Goal: Information Seeking & Learning: Find specific fact

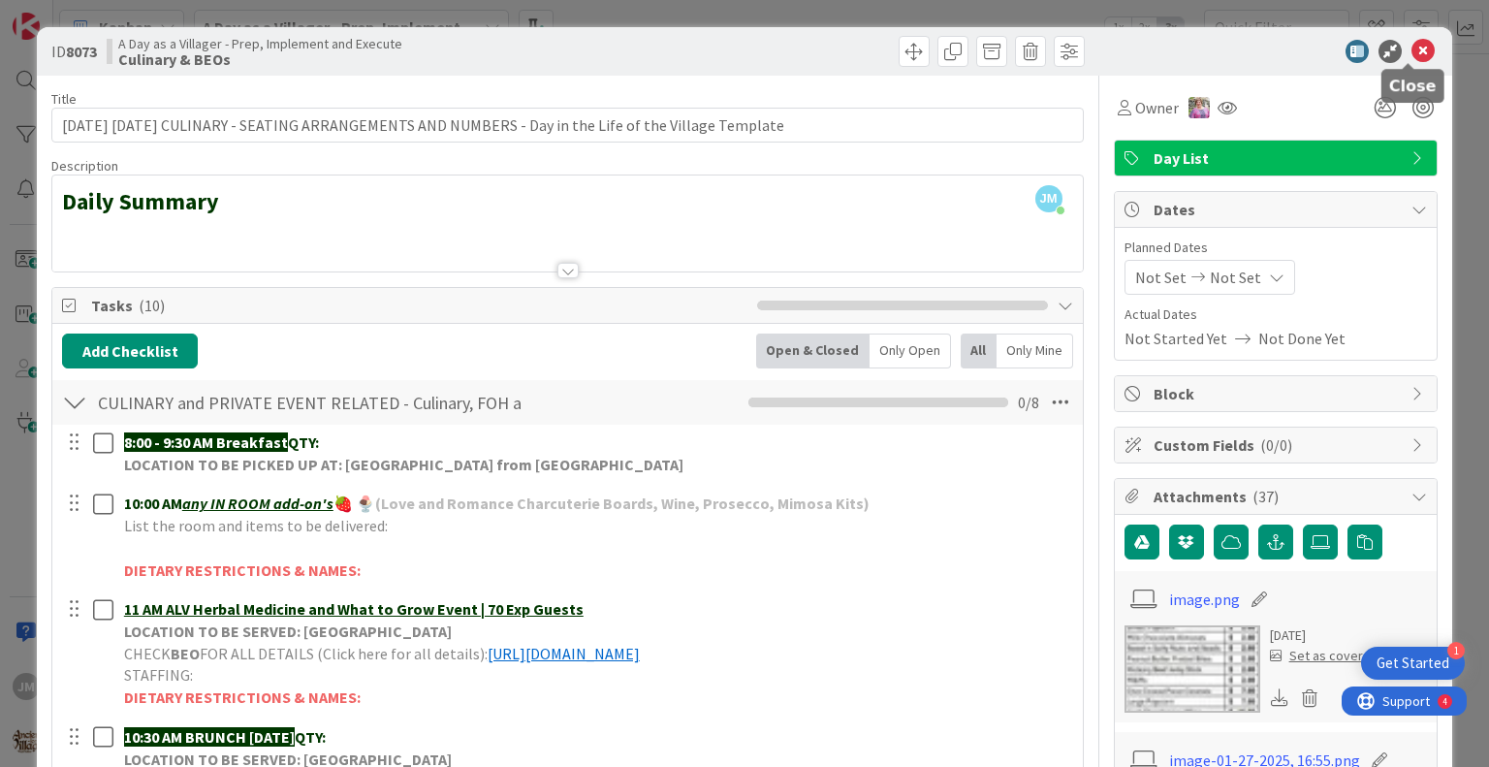
click at [1411, 46] on icon at bounding box center [1422, 51] width 23 height 23
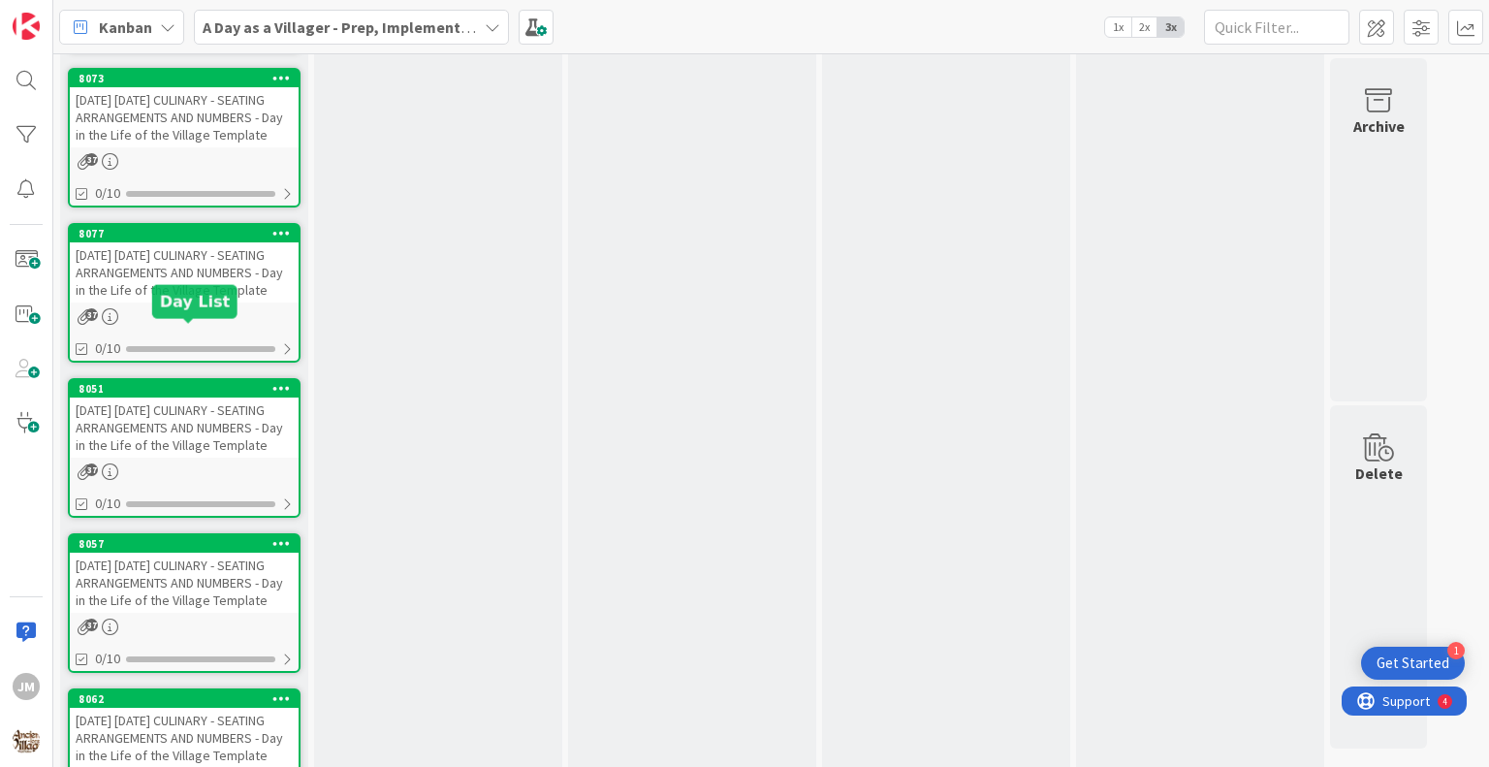
scroll to position [2582, 0]
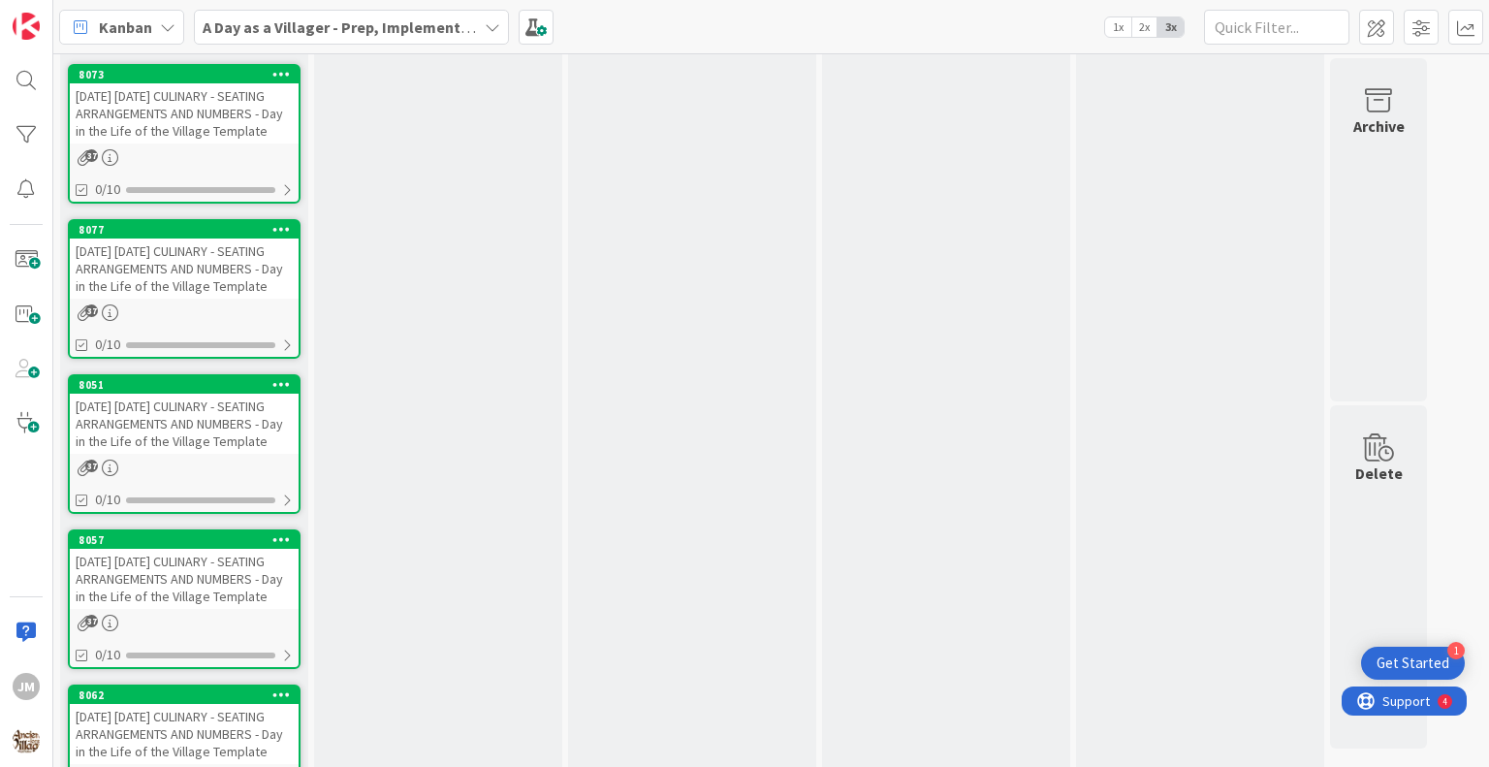
click at [171, 299] on div "[DATE] [DATE] CULINARY - SEATING ARRANGEMENTS AND NUMBERS - Day in the Life of …" at bounding box center [184, 268] width 229 height 60
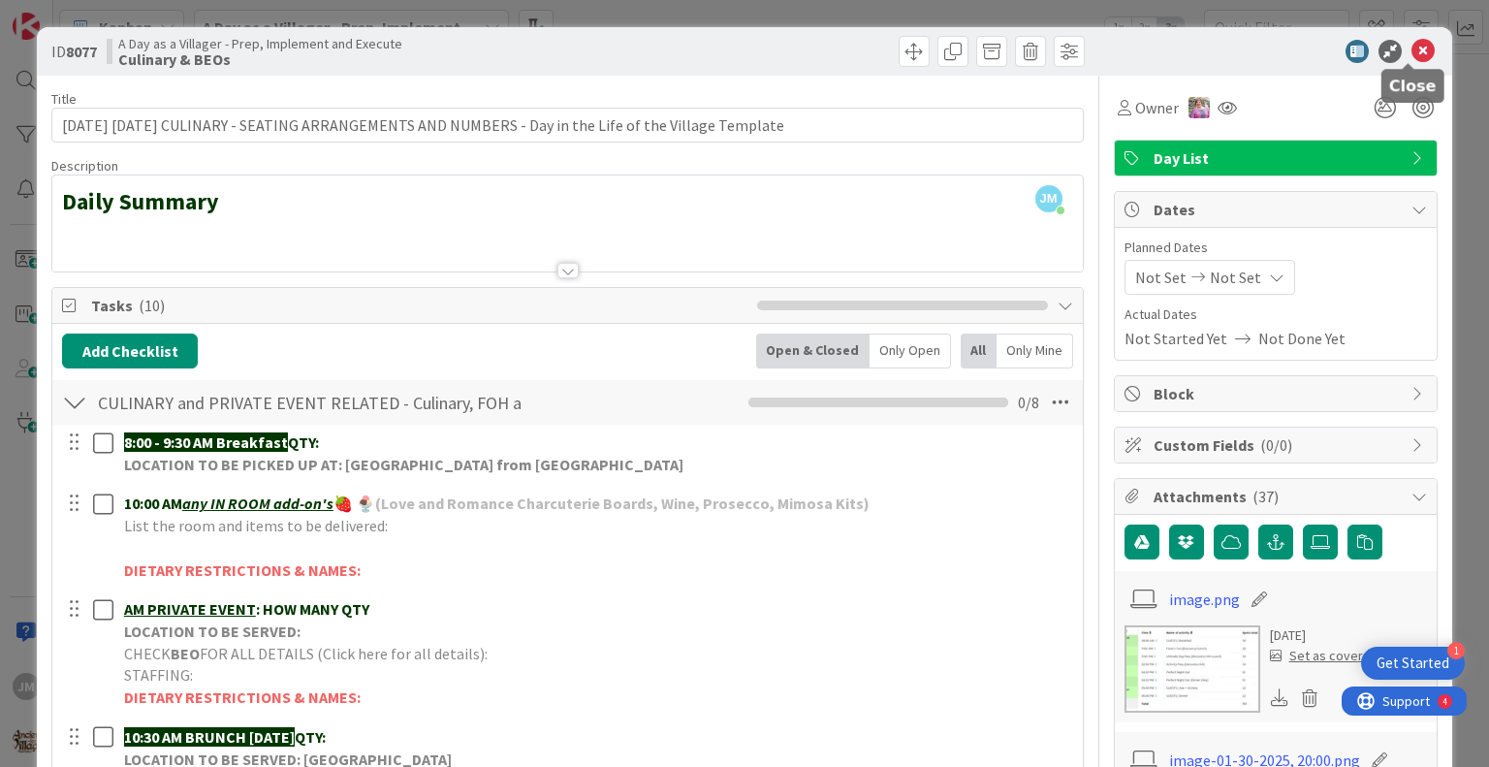
click at [1411, 48] on icon at bounding box center [1422, 51] width 23 height 23
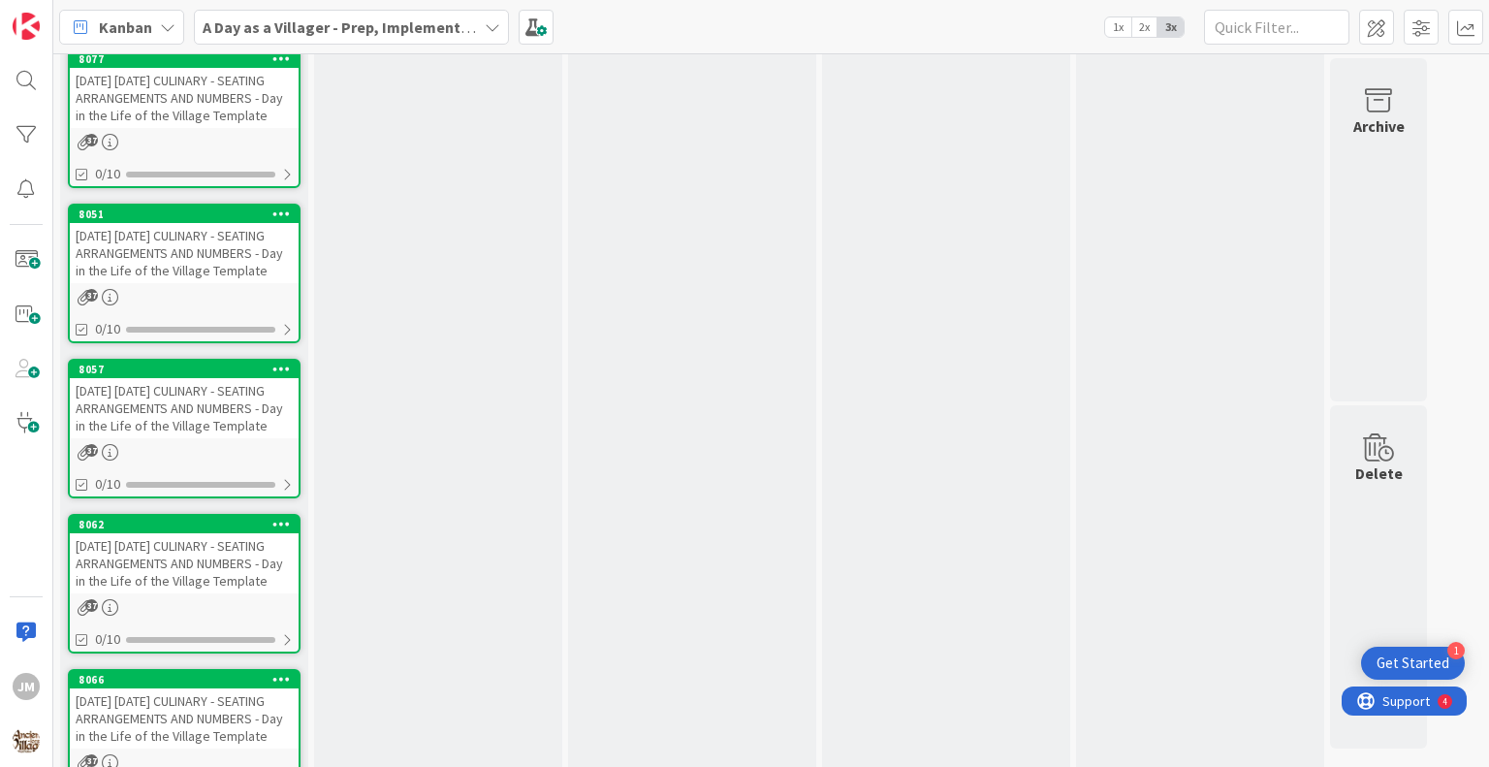
scroll to position [2776, 0]
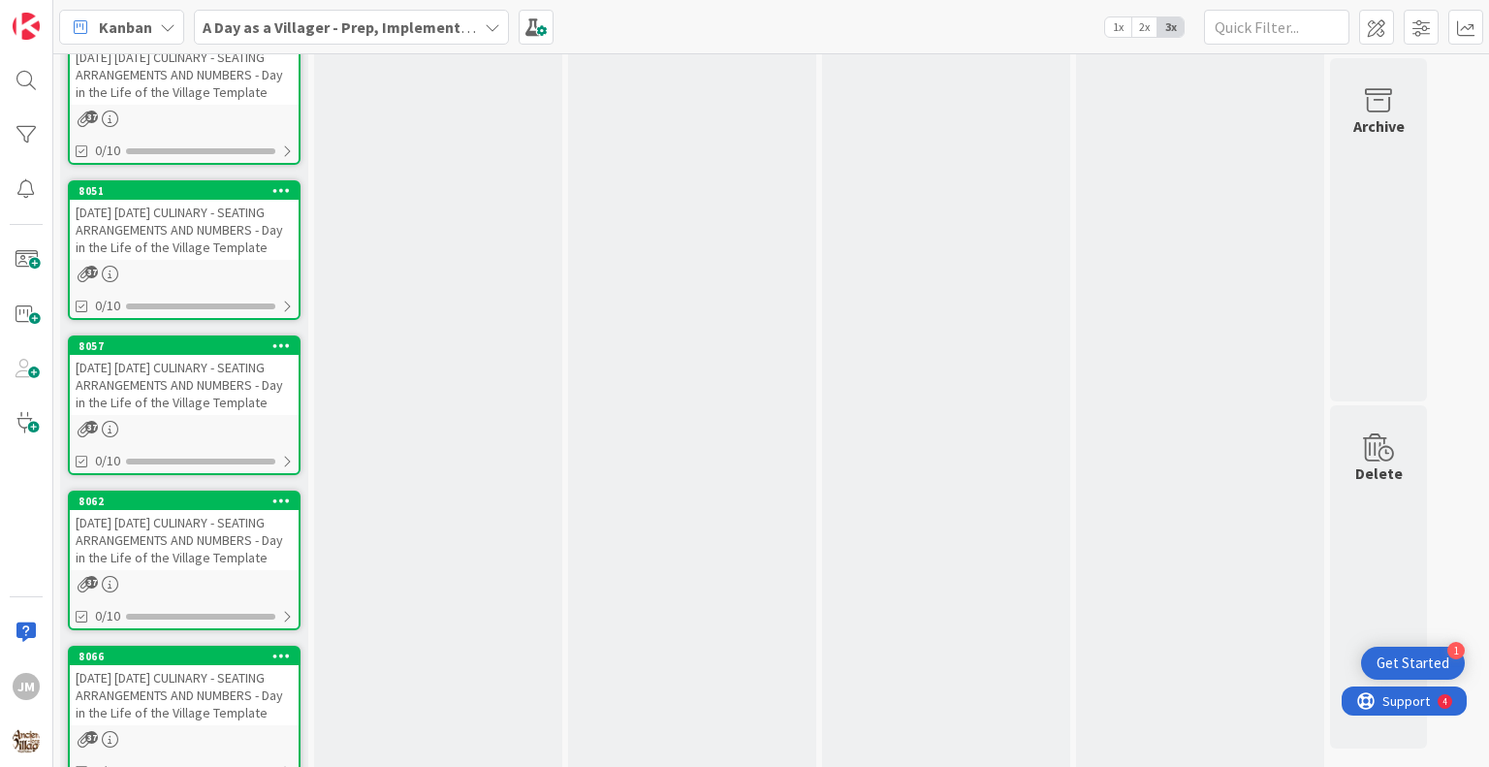
click at [163, 260] on div "[DATE] [DATE] CULINARY - SEATING ARRANGEMENTS AND NUMBERS - Day in the Life of …" at bounding box center [184, 230] width 229 height 60
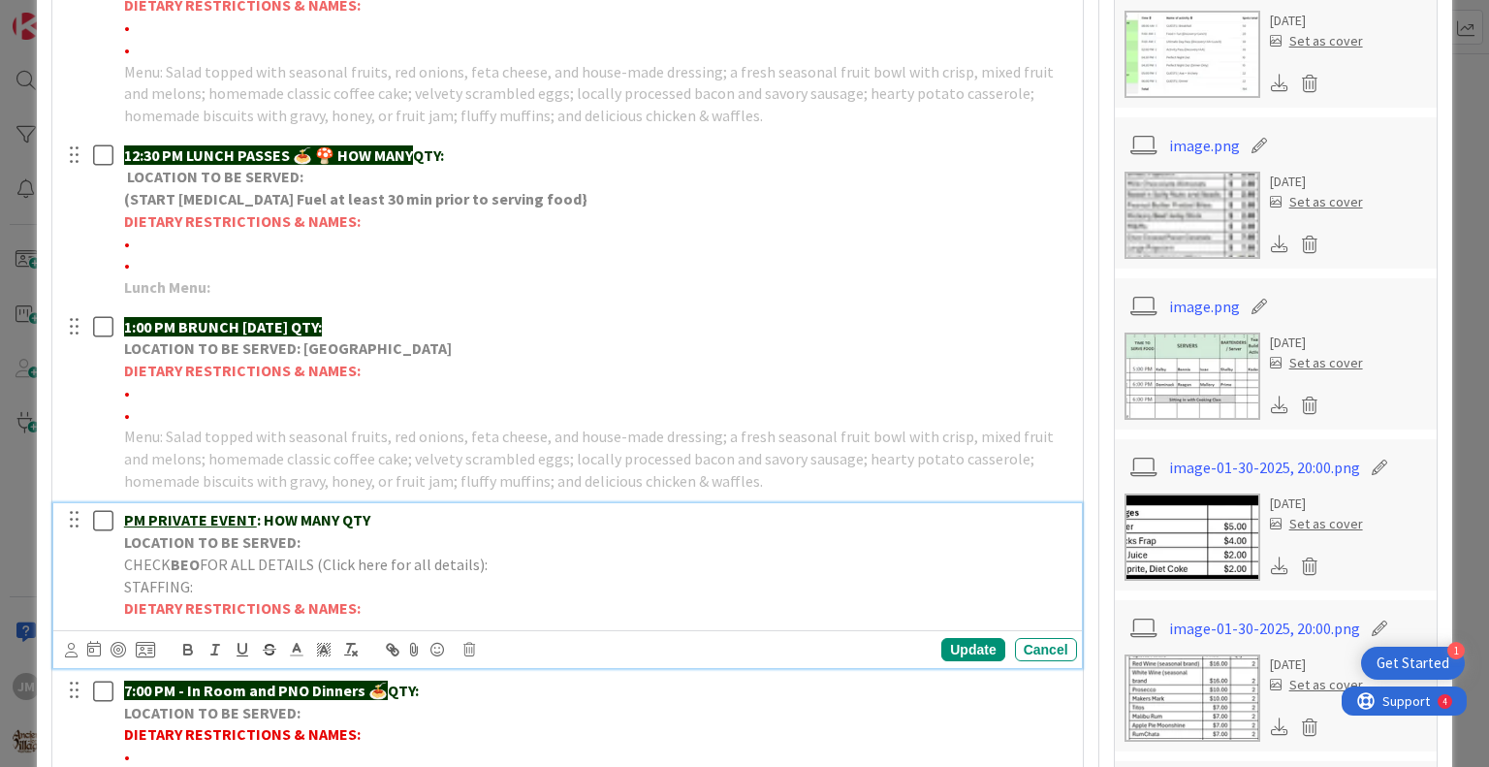
click at [379, 519] on p "PM PRIVATE EVENT : HOW MANY QTY" at bounding box center [596, 520] width 945 height 22
click at [522, 561] on p "CHECK BEO FOR ALL DETAILS (Click here for all details):" at bounding box center [596, 564] width 945 height 22
drag, startPoint x: 707, startPoint y: 585, endPoint x: 108, endPoint y: 582, distance: 599.0
click at [108, 582] on div "PM [PERSON_NAME] Elopement | LOCATION TO BE SERVED: CHECK BEO FOR ALL DETAILS (…" at bounding box center [568, 564] width 1015 height 122
click at [297, 649] on line at bounding box center [297, 649] width 5 height 0
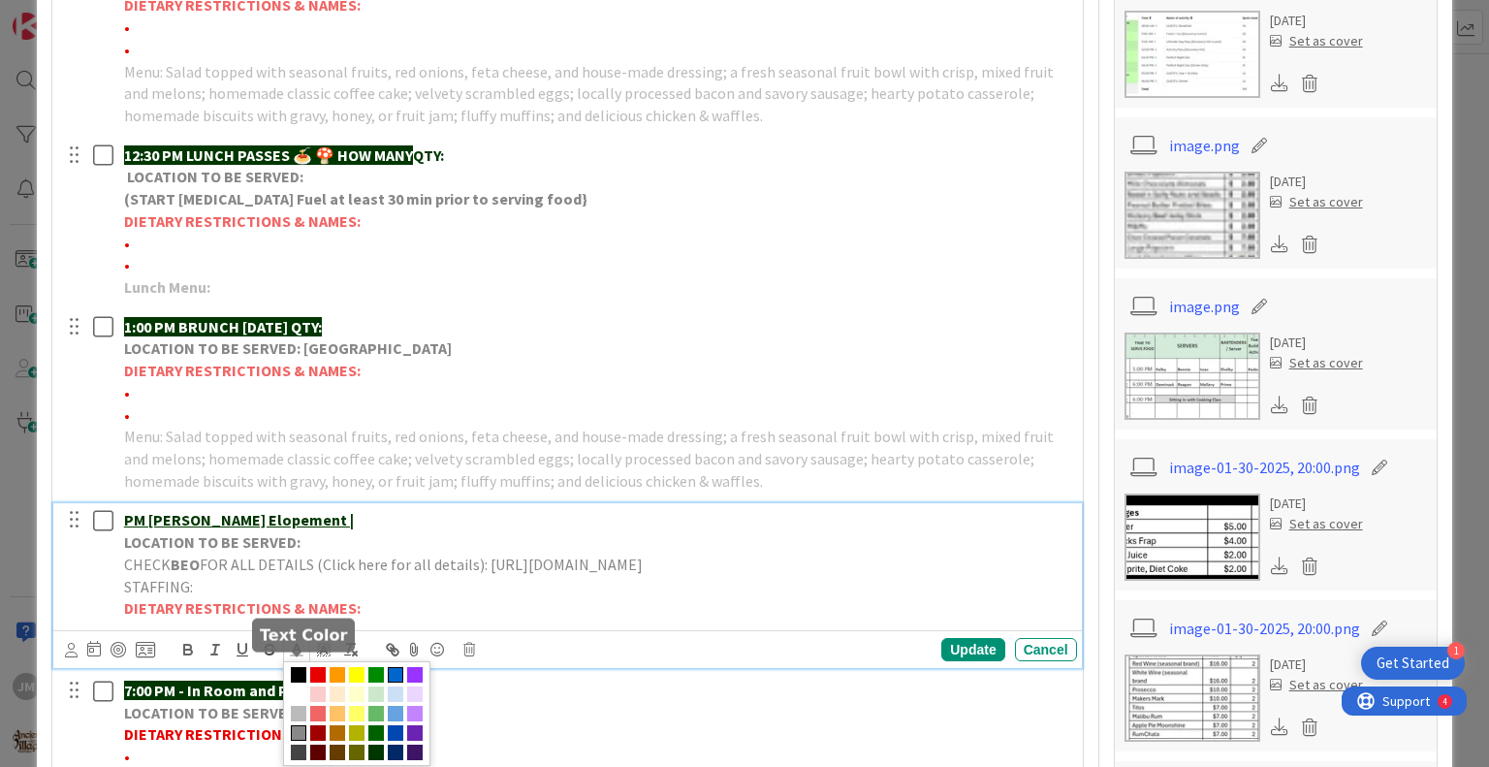
click at [396, 682] on span at bounding box center [396, 675] width 16 height 16
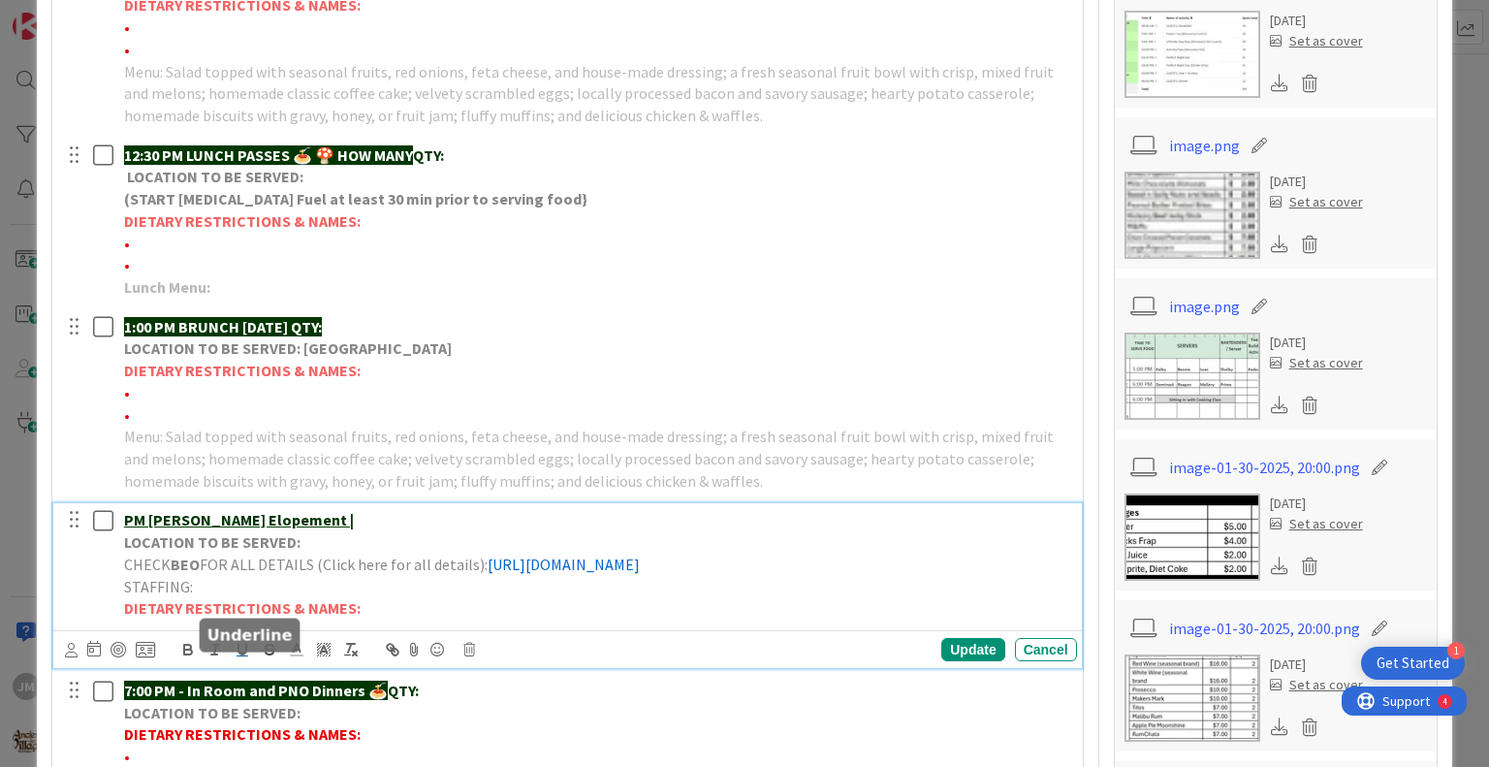
click at [245, 658] on icon "button" at bounding box center [242, 649] width 17 height 17
click at [124, 523] on u "PM [PERSON_NAME] Elopement |" at bounding box center [239, 519] width 230 height 19
drag, startPoint x: 159, startPoint y: 519, endPoint x: 189, endPoint y: 523, distance: 30.4
click at [159, 519] on u "PM [PERSON_NAME] Elopement |" at bounding box center [239, 519] width 230 height 19
drag, startPoint x: 117, startPoint y: 513, endPoint x: 168, endPoint y: 522, distance: 51.3
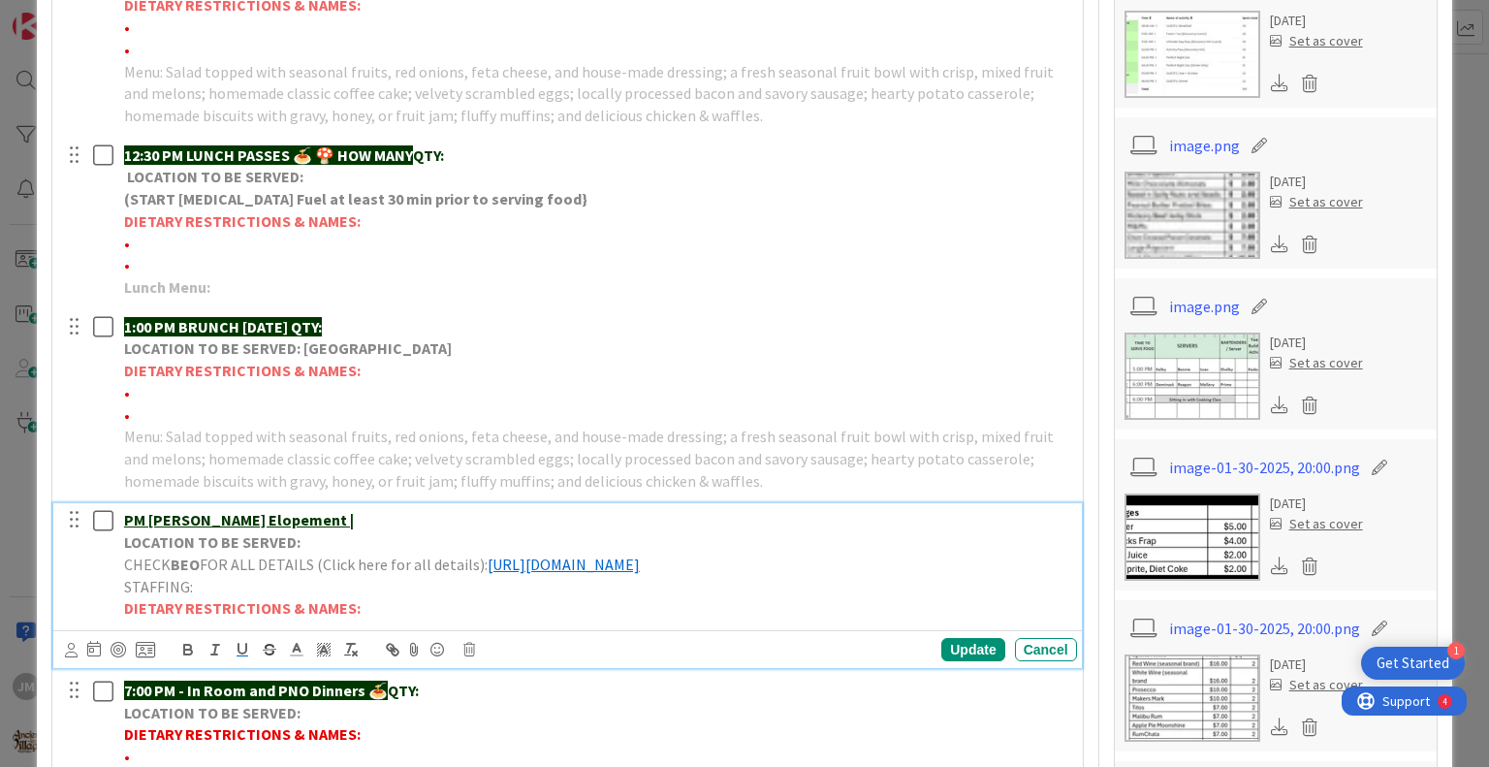
click at [120, 514] on div "PM [PERSON_NAME] Elopement | LOCATION TO BE SERVED: CHECK BEO FOR ALL DETAILS (…" at bounding box center [596, 564] width 961 height 122
click at [951, 661] on div "Update" at bounding box center [972, 649] width 63 height 23
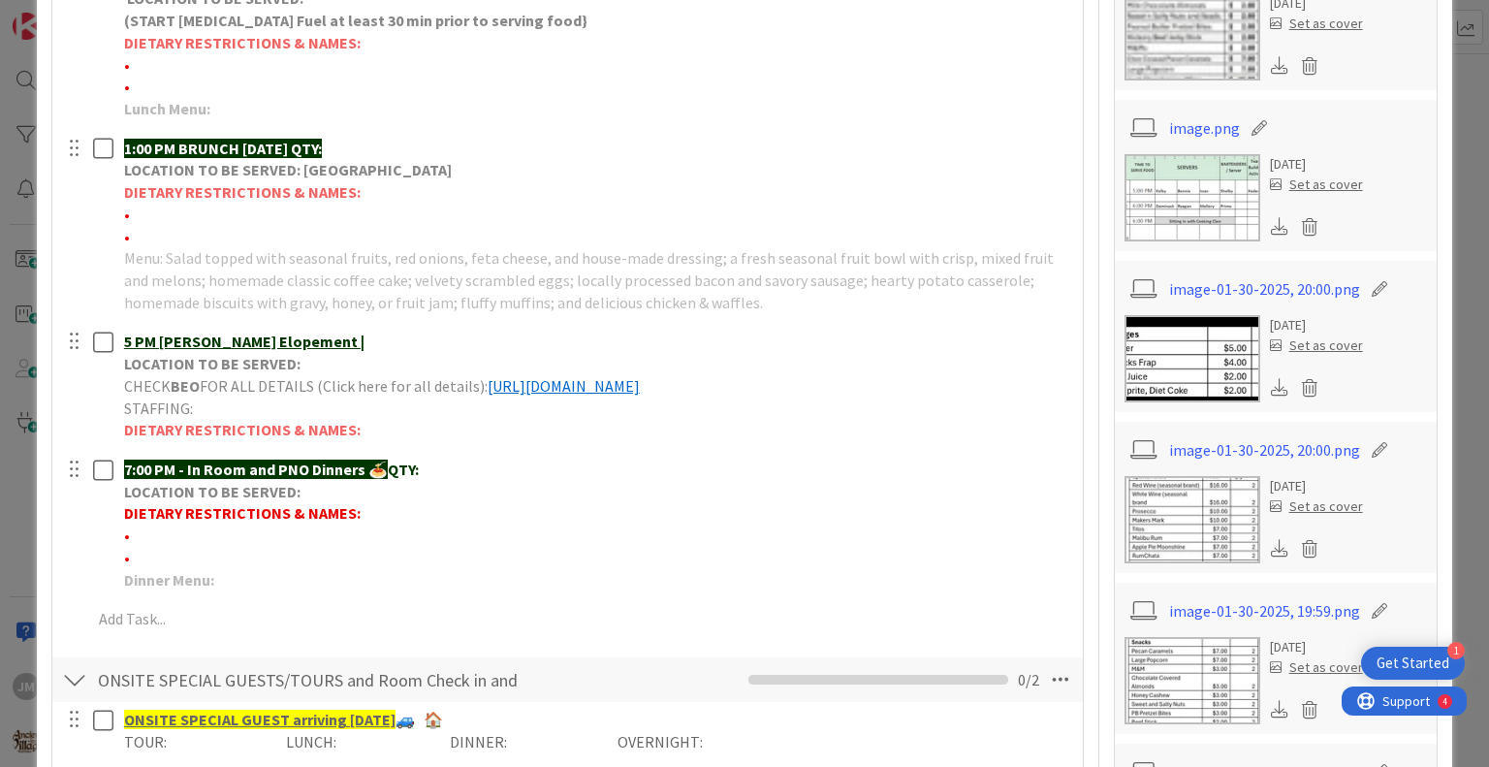
scroll to position [969, 0]
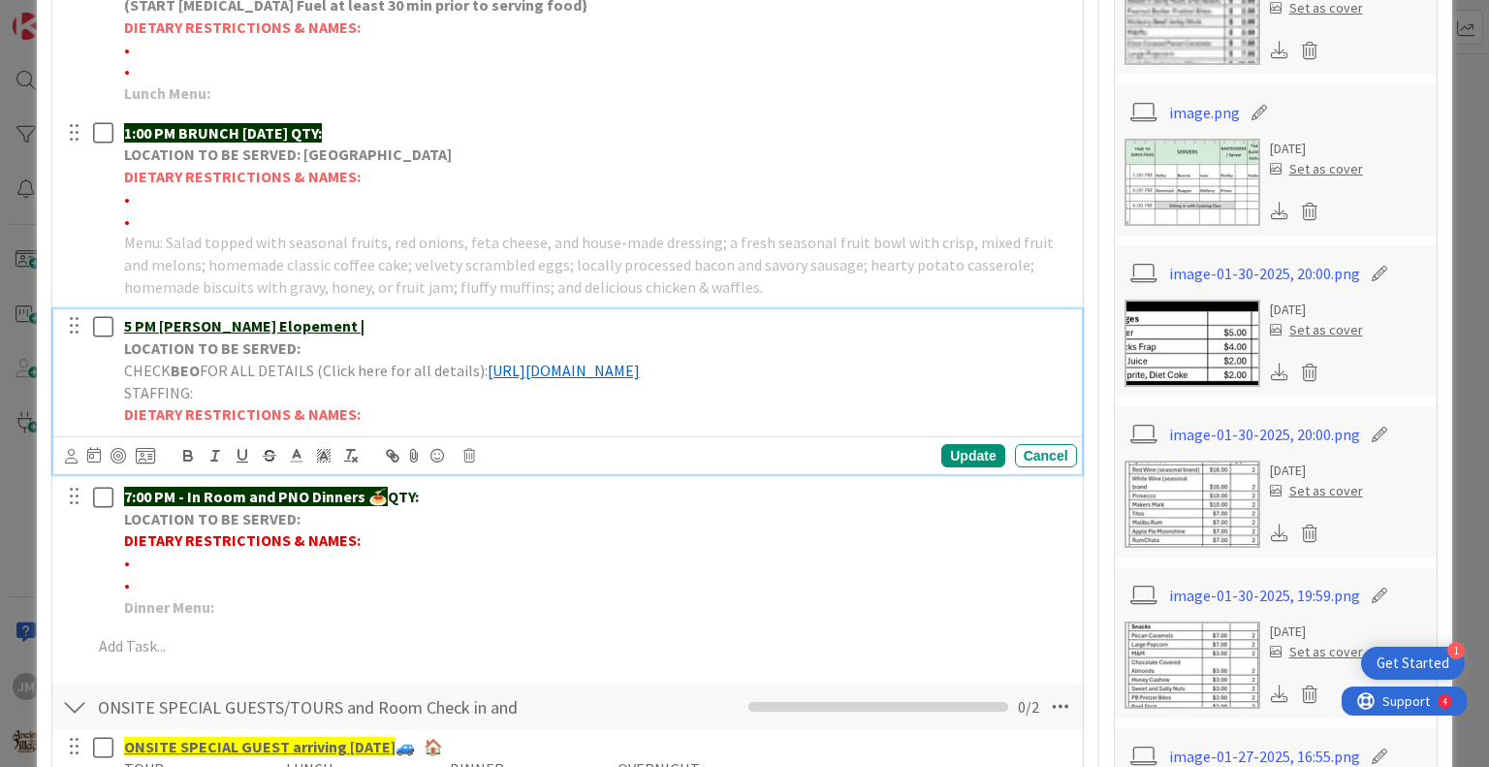
click at [132, 320] on u "5 PM [PERSON_NAME] Elopement |" at bounding box center [244, 325] width 240 height 19
click at [977, 467] on div "Update" at bounding box center [972, 455] width 63 height 23
click at [368, 327] on p "4:30 PM [PERSON_NAME] Elopement |" at bounding box center [596, 326] width 945 height 22
click at [958, 467] on div "Update" at bounding box center [972, 455] width 63 height 23
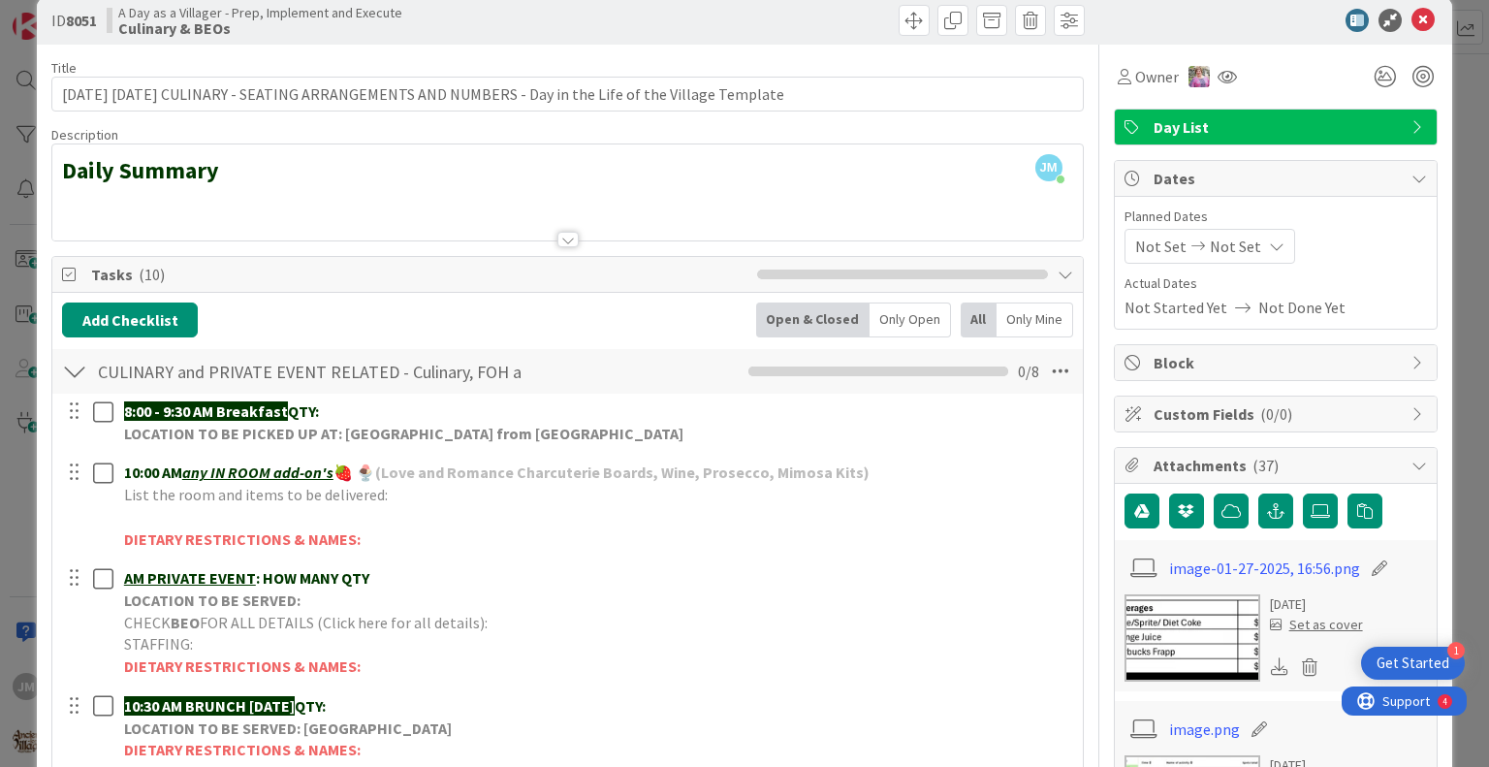
scroll to position [0, 0]
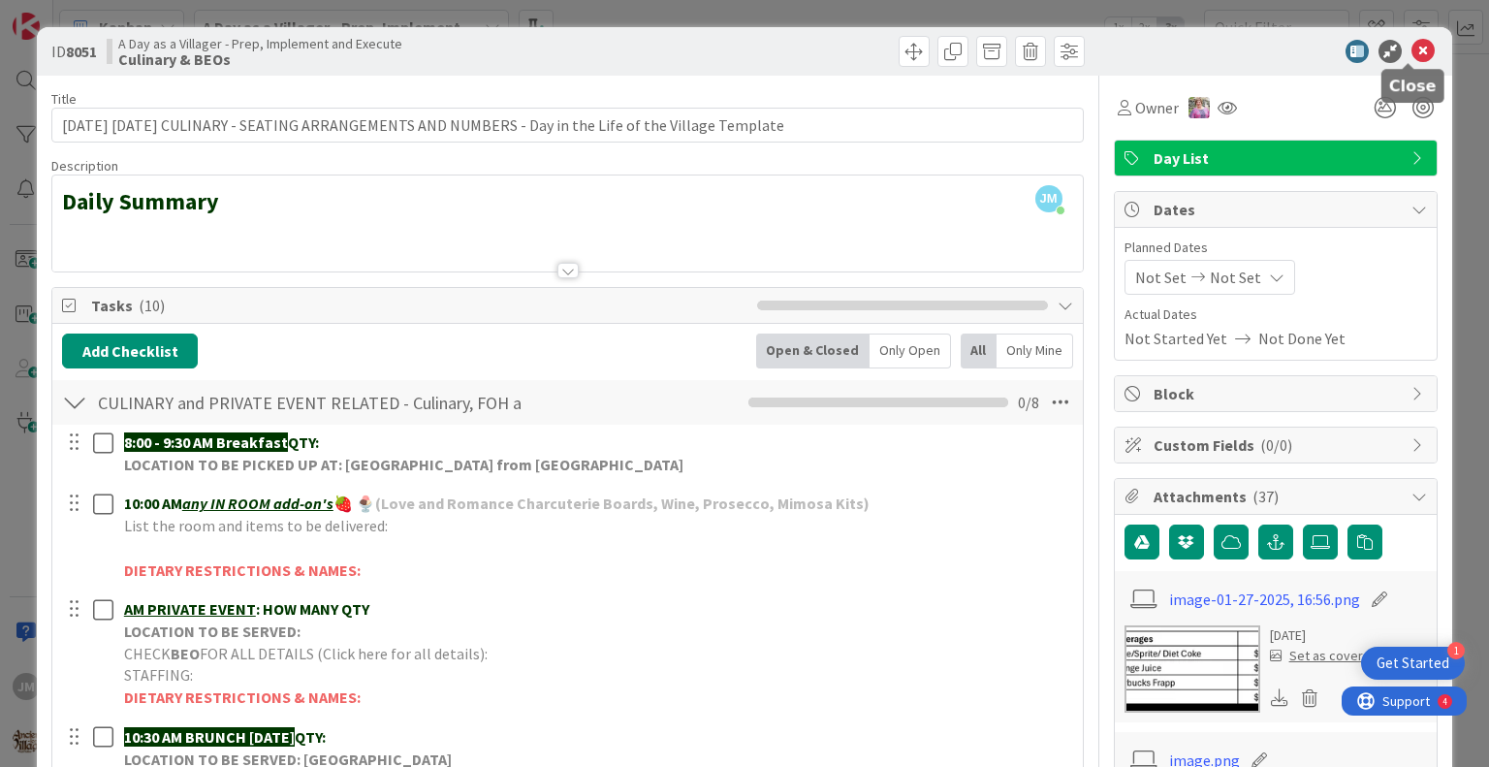
drag, startPoint x: 1414, startPoint y: 53, endPoint x: 1404, endPoint y: 57, distance: 10.4
click at [1414, 53] on icon at bounding box center [1422, 51] width 23 height 23
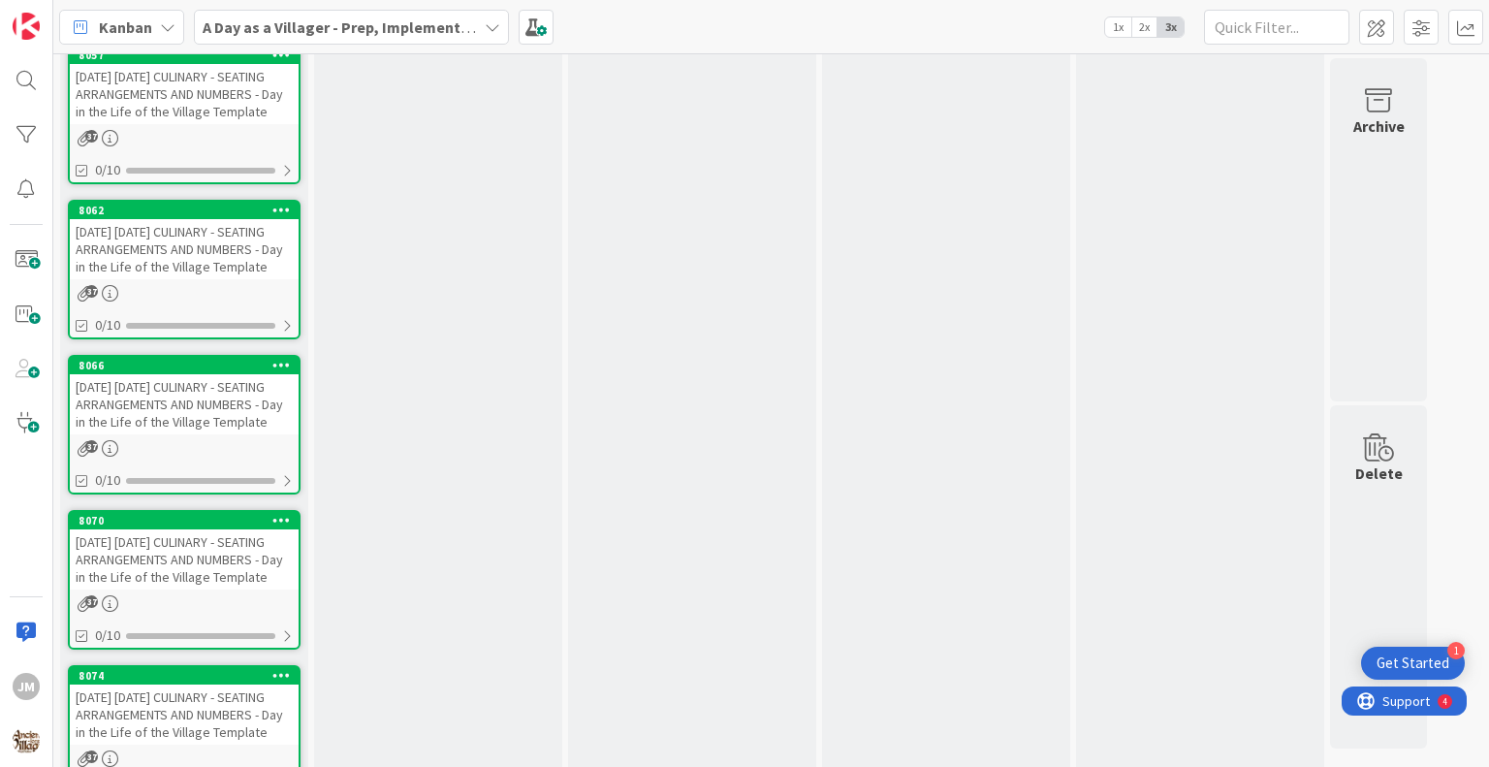
click at [151, 434] on div "[DATE] [DATE] CULINARY - SEATING ARRANGEMENTS AND NUMBERS - Day in the Life of …" at bounding box center [184, 404] width 229 height 60
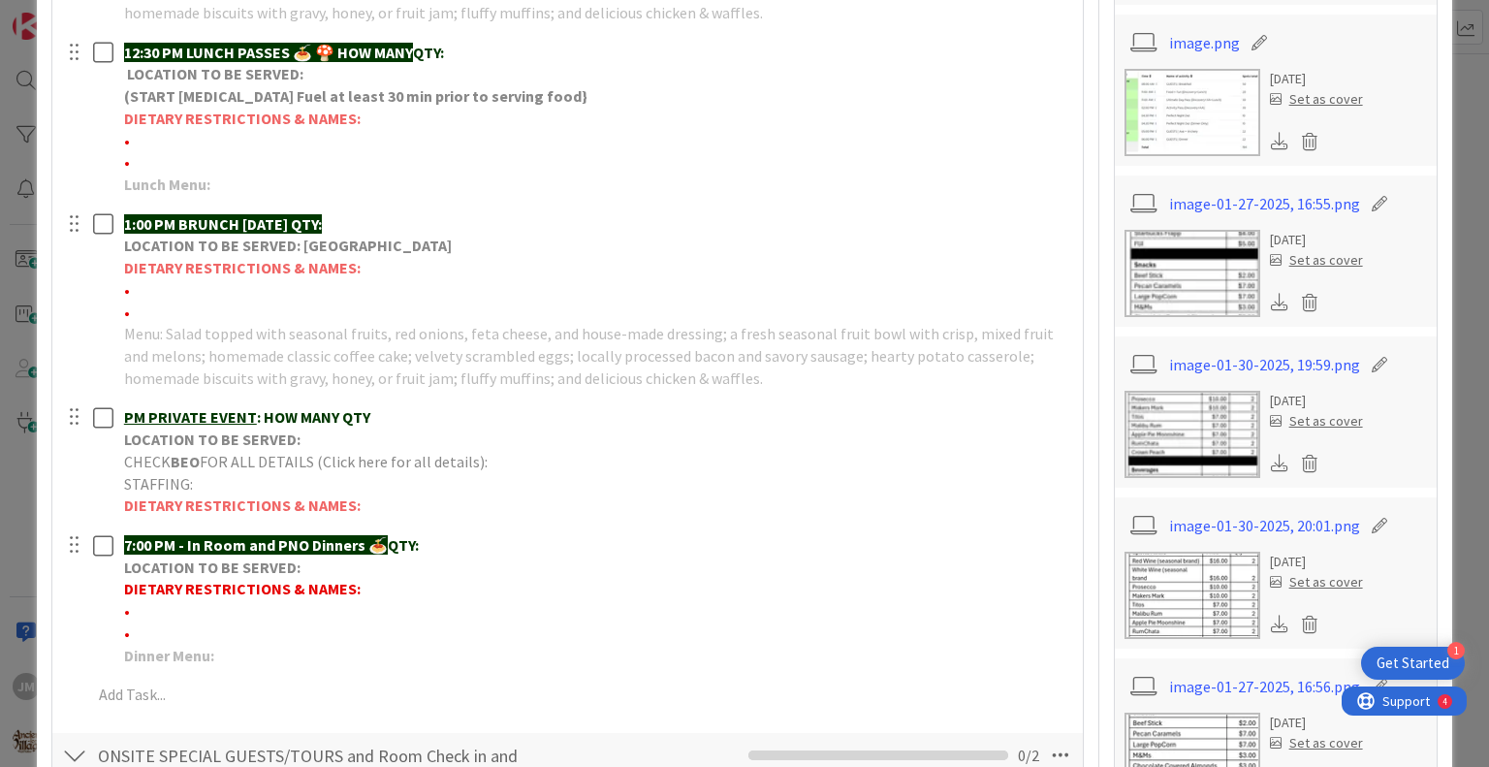
scroll to position [872, 0]
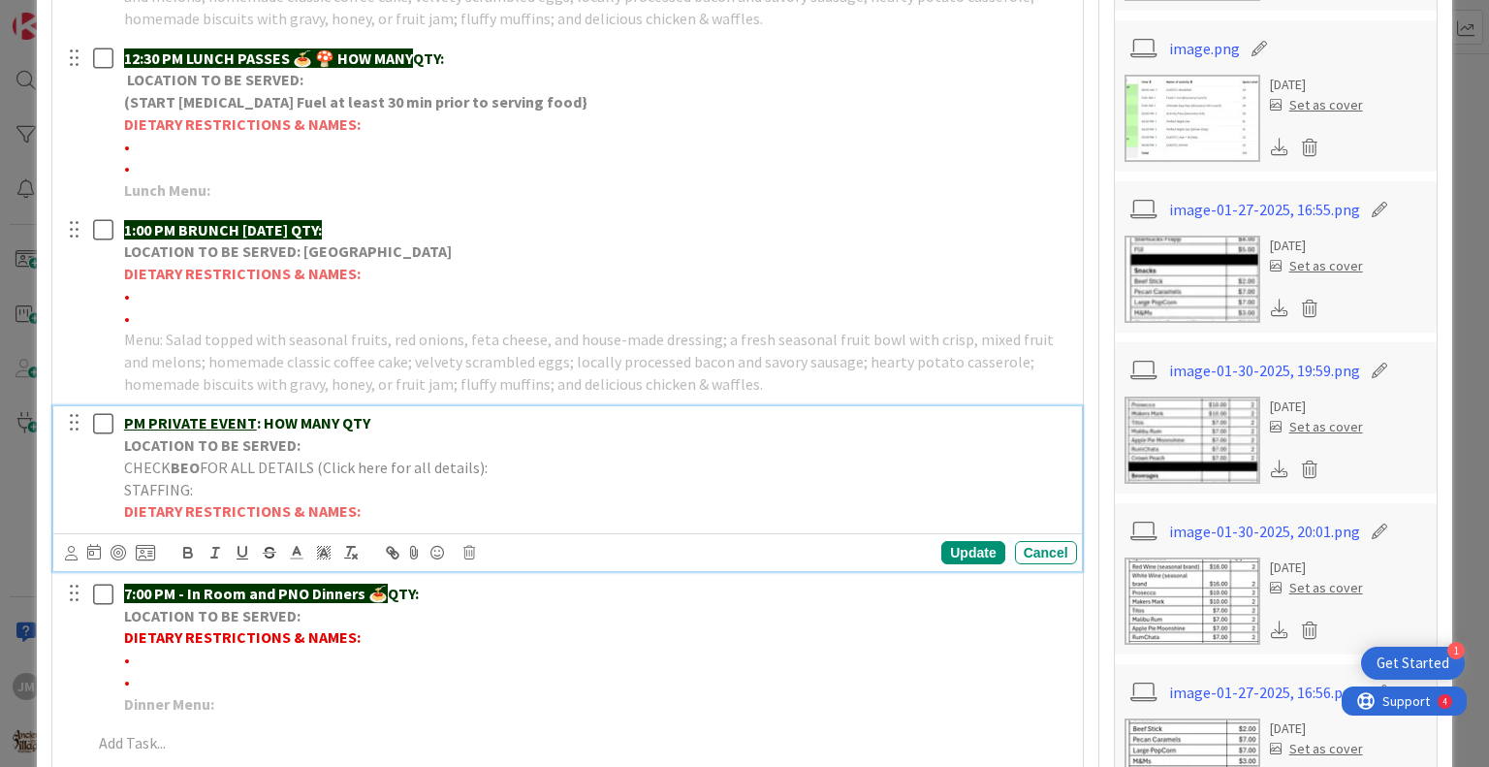
click at [390, 426] on p "PM PRIVATE EVENT : HOW MANY QTY" at bounding box center [596, 423] width 945 height 22
click at [127, 422] on u "PM ALV Taste of the Village" at bounding box center [219, 422] width 191 height 19
click at [350, 425] on p "7 PM ALV Taste of the Village" at bounding box center [596, 423] width 945 height 22
click at [361, 453] on p "LOCATION TO BE SERVED:" at bounding box center [596, 445] width 945 height 22
click at [531, 466] on p "CHECK BEO FOR ALL DETAILS (Click here for all details):" at bounding box center [596, 468] width 945 height 22
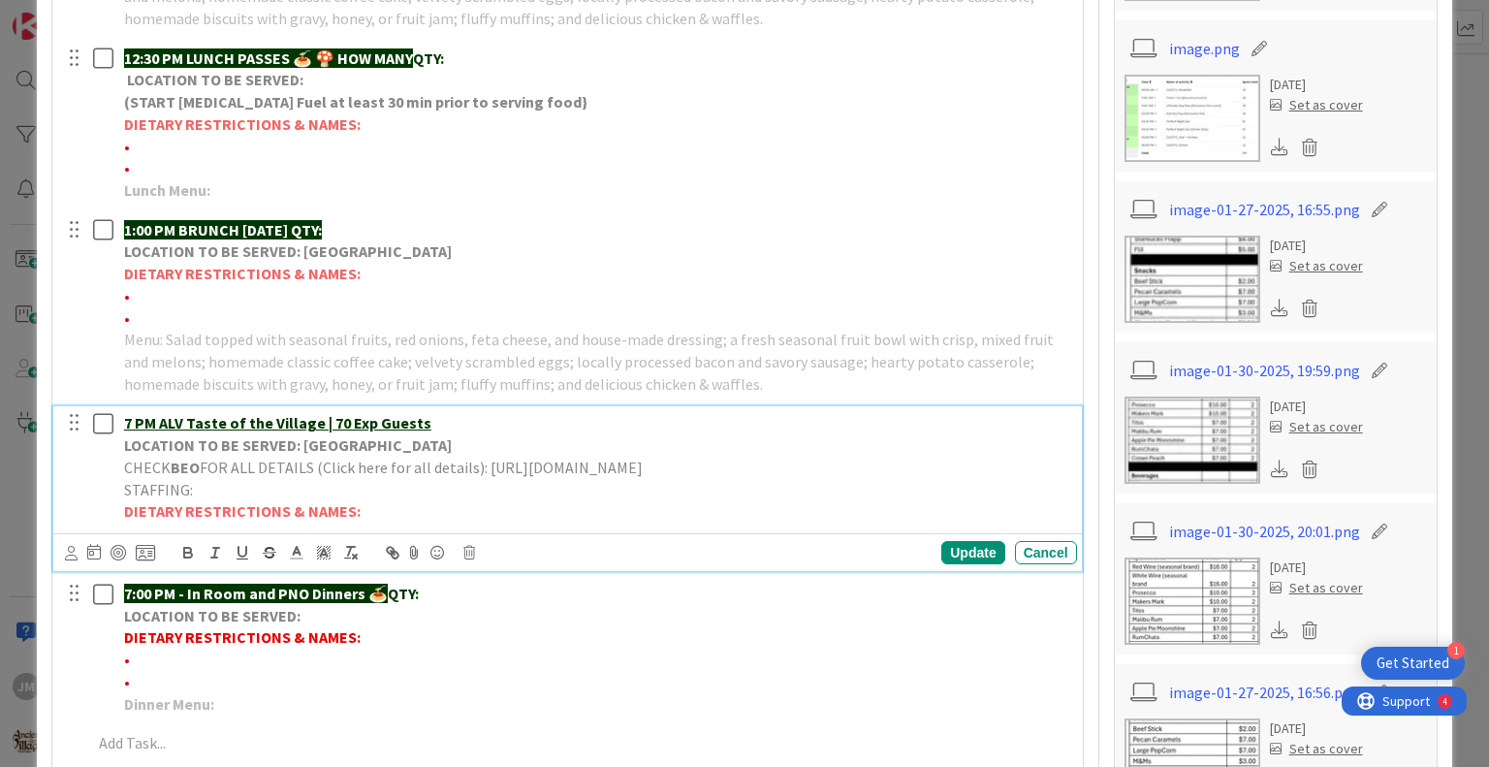
drag, startPoint x: 1056, startPoint y: 464, endPoint x: 483, endPoint y: 471, distance: 572.9
click at [483, 471] on div "7 PM ALV Taste of the Village | 70 Exp Guests LOCATION TO BE SERVED: Village Ga…" at bounding box center [596, 467] width 961 height 122
click at [298, 547] on polyline at bounding box center [297, 551] width 7 height 8
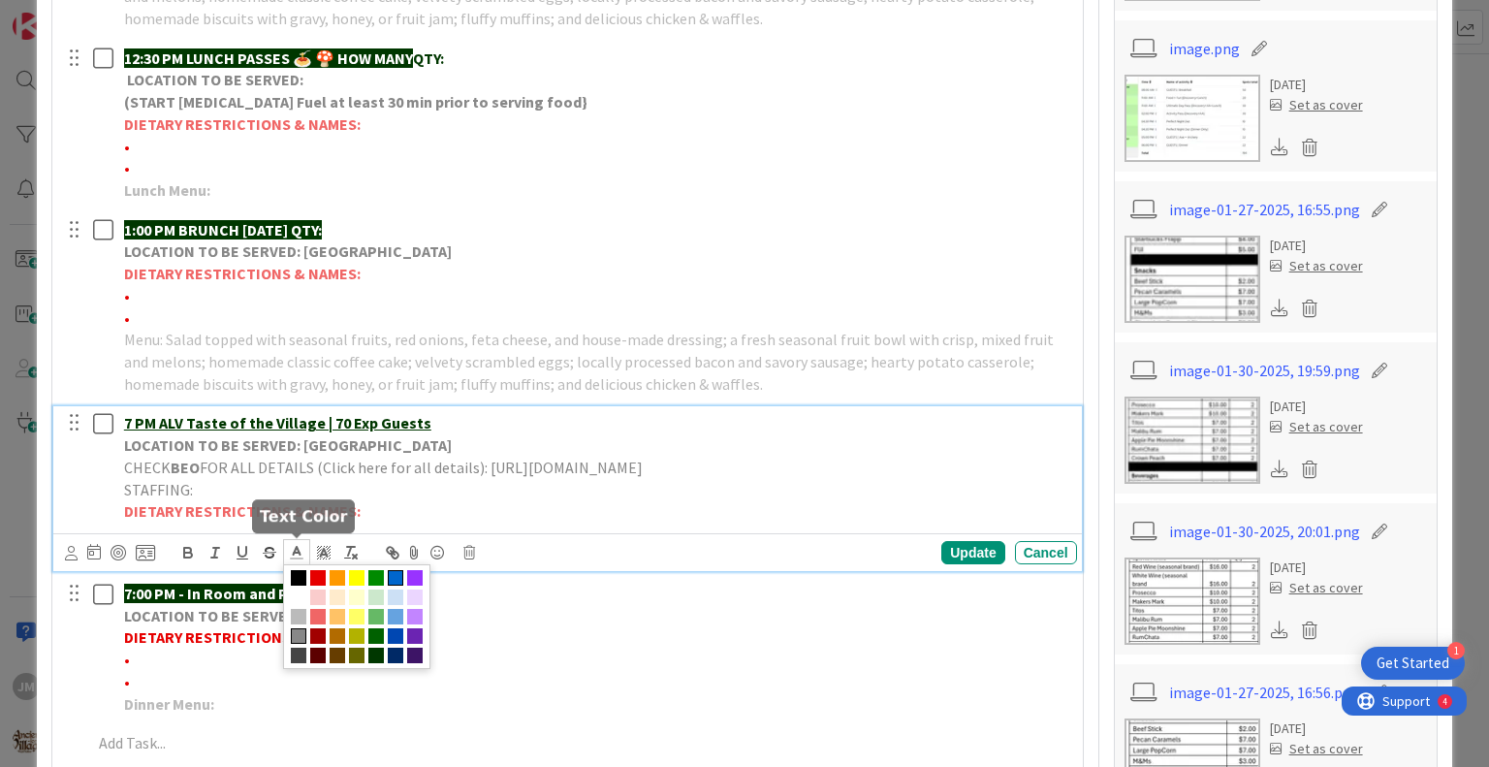
click at [395, 577] on span at bounding box center [396, 578] width 16 height 16
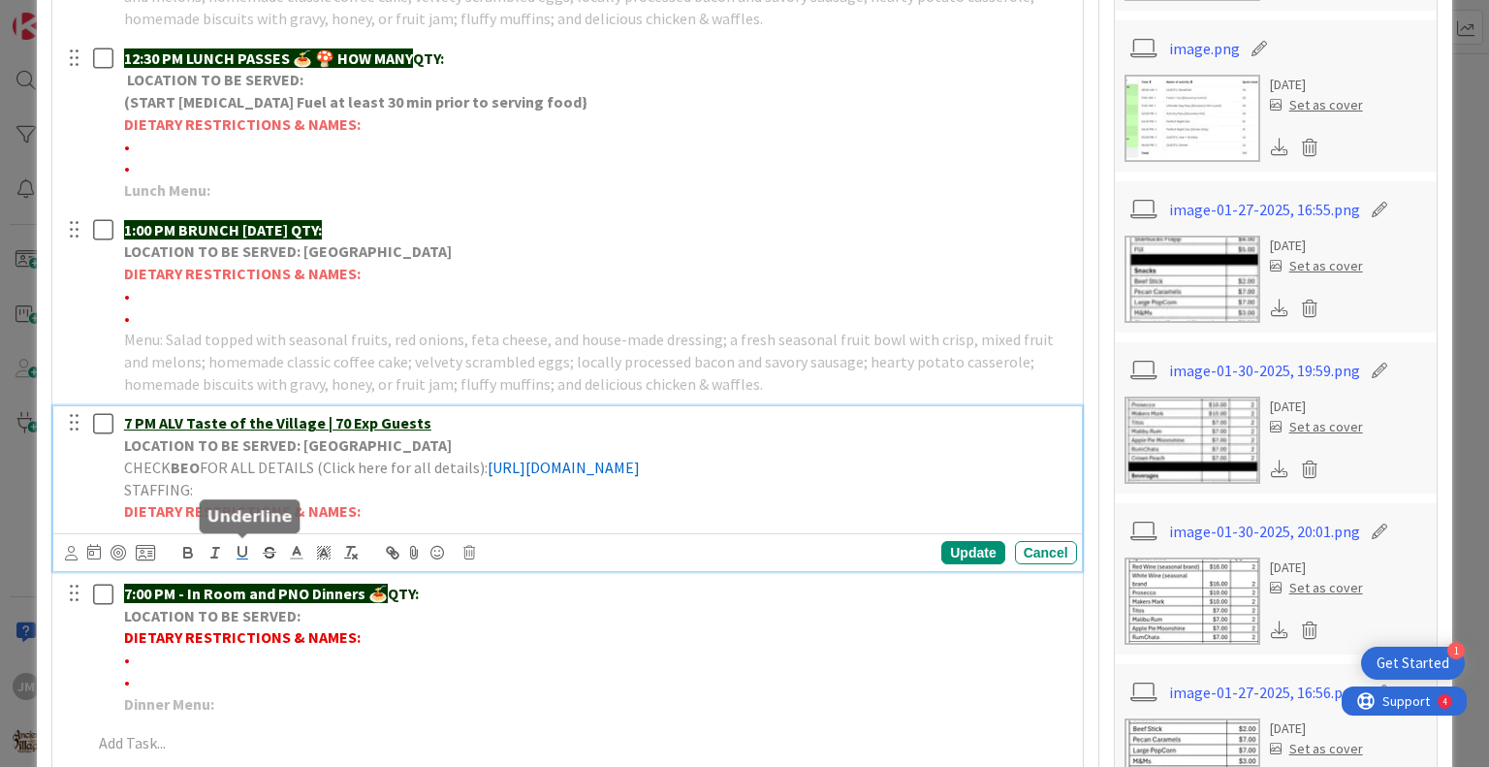
click at [244, 549] on icon "button" at bounding box center [242, 552] width 17 height 17
click at [959, 552] on div "Update" at bounding box center [972, 552] width 63 height 23
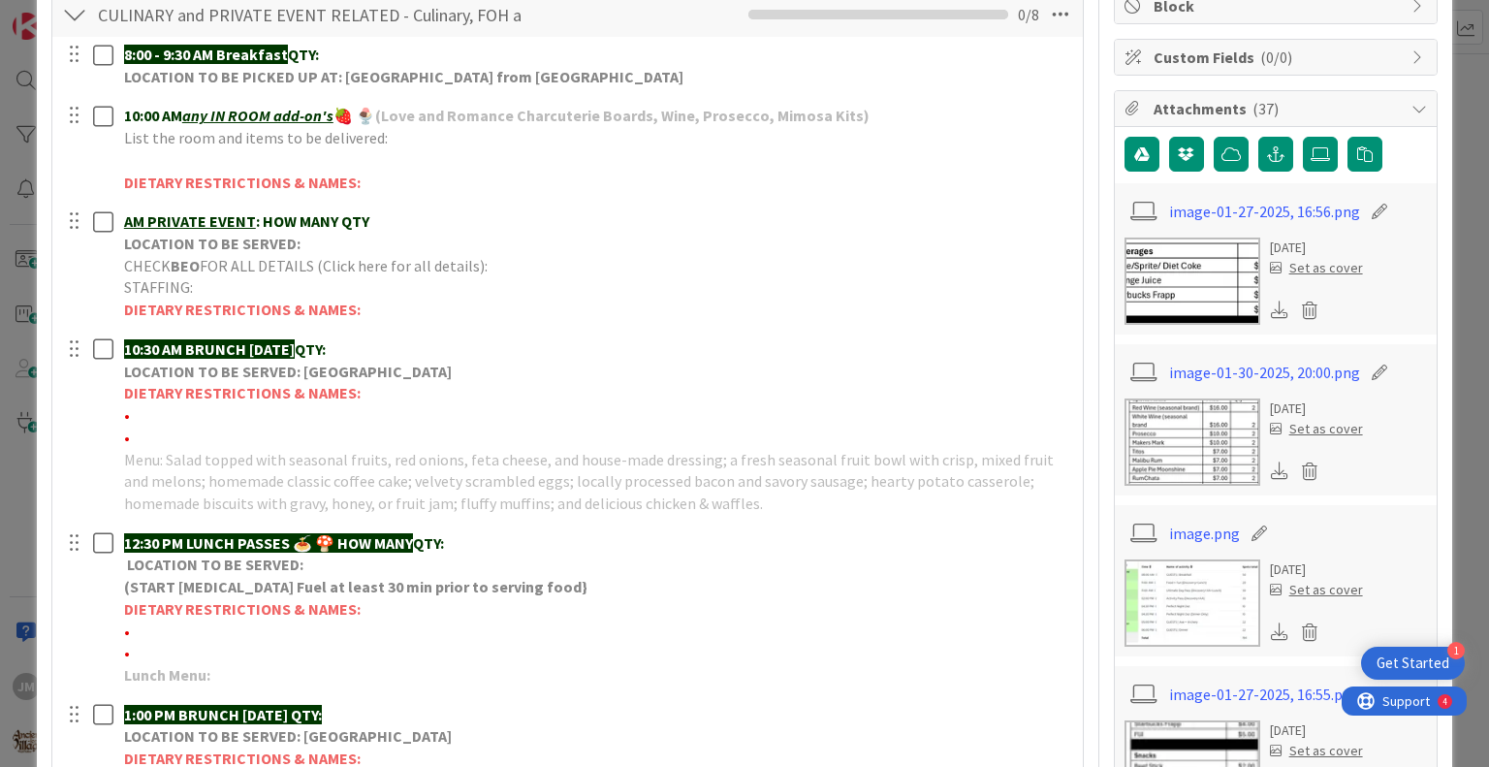
scroll to position [0, 0]
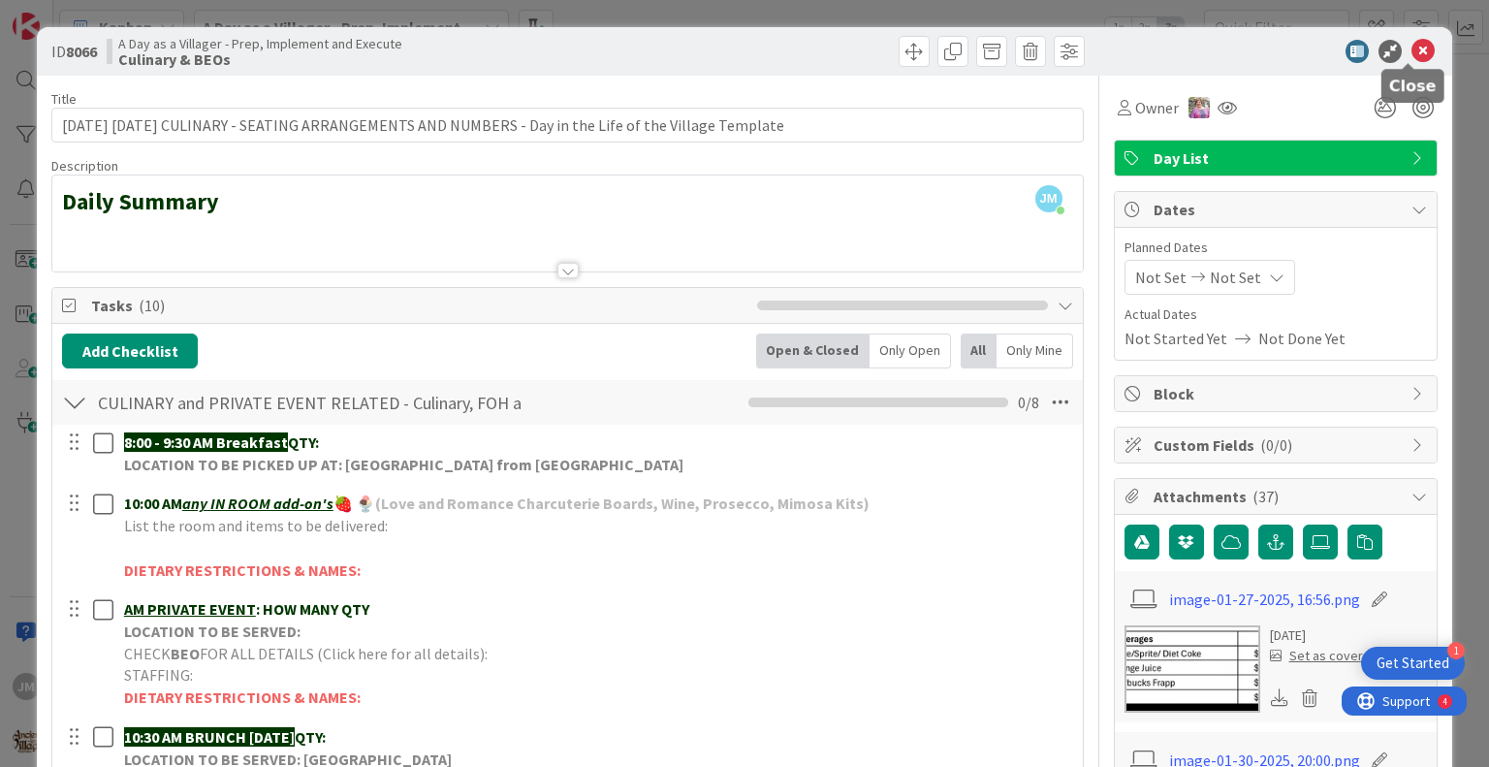
click at [1411, 43] on icon at bounding box center [1422, 51] width 23 height 23
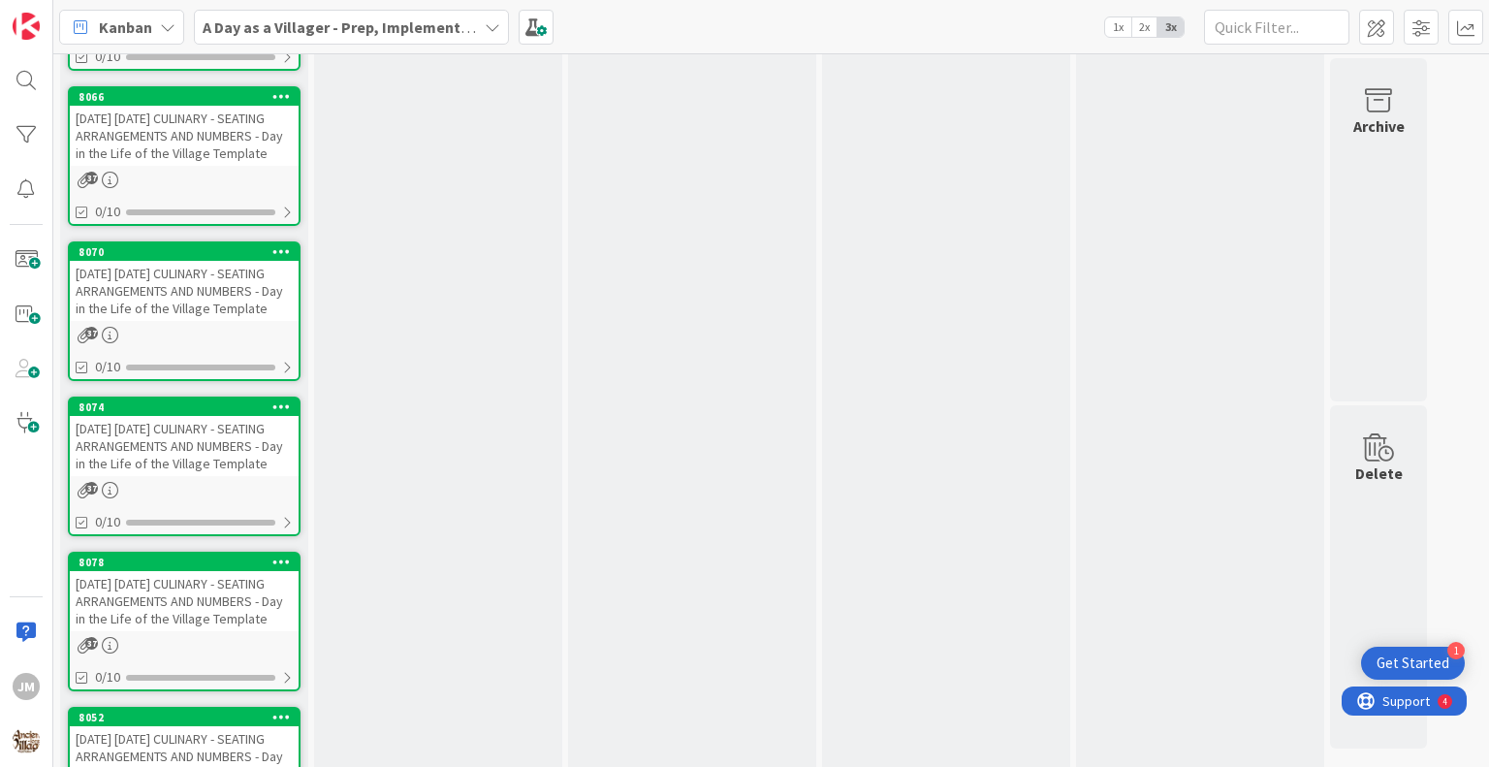
scroll to position [3454, 0]
